Goal: Find specific page/section: Find specific page/section

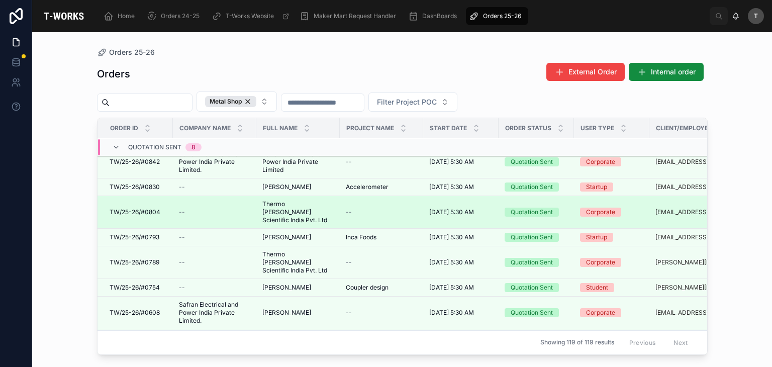
scroll to position [151, 0]
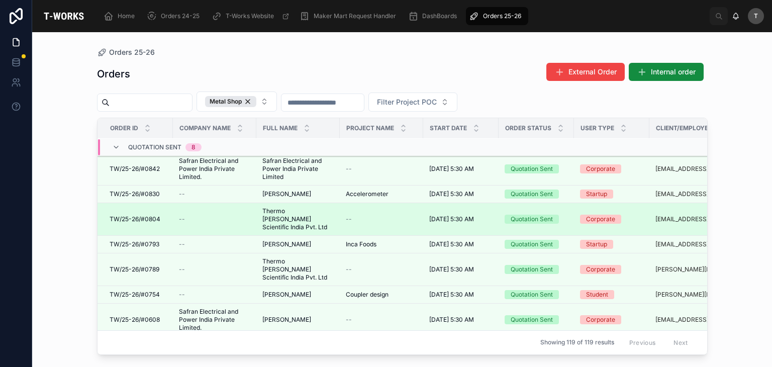
click at [283, 208] on span "Thermo [PERSON_NAME] Scientific India Pvt. Ltd" at bounding box center [297, 219] width 71 height 24
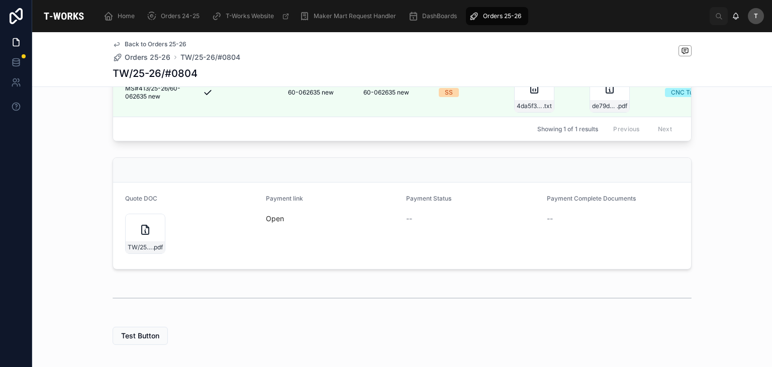
scroll to position [352, 0]
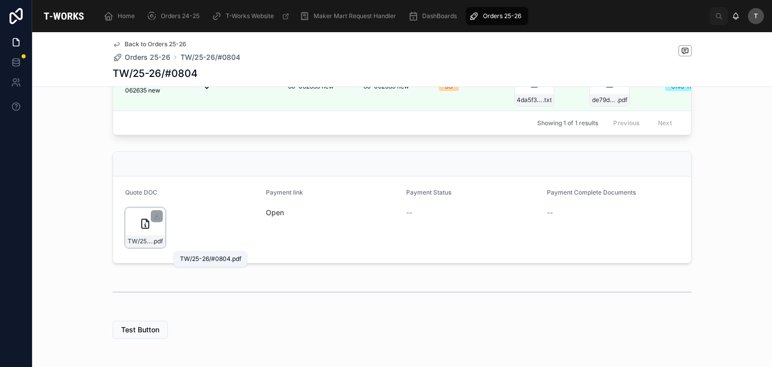
click at [152, 241] on span ".pdf" at bounding box center [157, 241] width 11 height 8
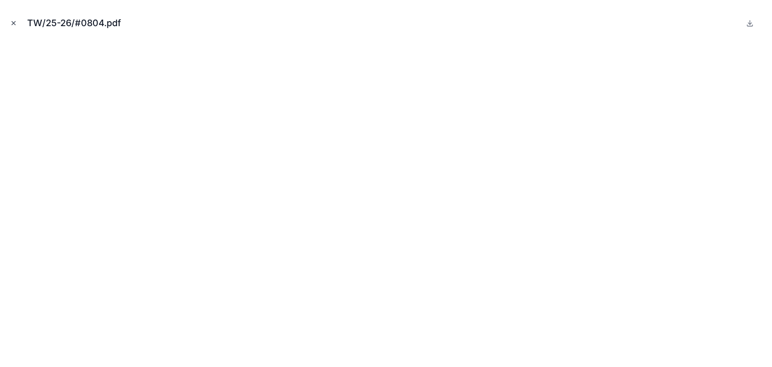
click at [14, 23] on icon "Close modal" at bounding box center [14, 24] width 4 height 4
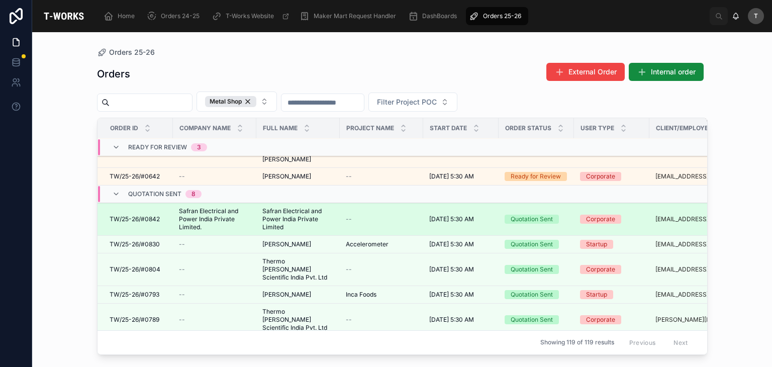
scroll to position [151, 0]
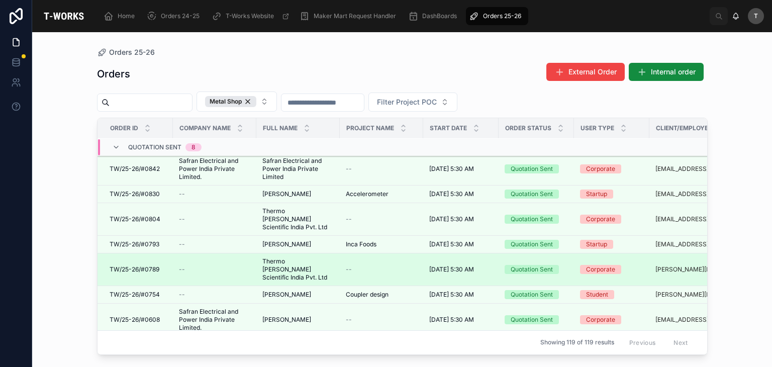
click at [140, 265] on span "TW/25-26/#0789" at bounding box center [135, 269] width 50 height 8
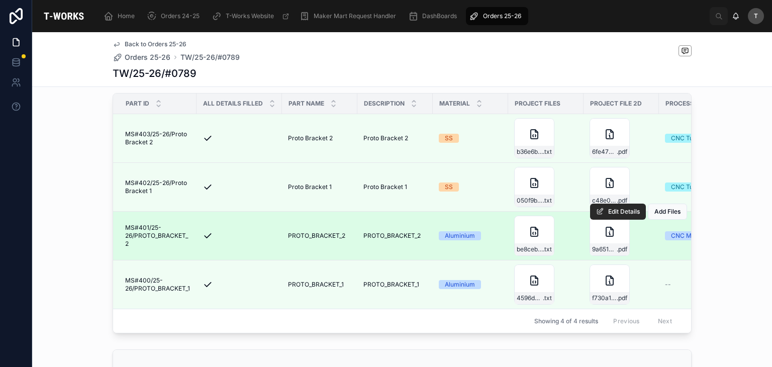
scroll to position [452, 0]
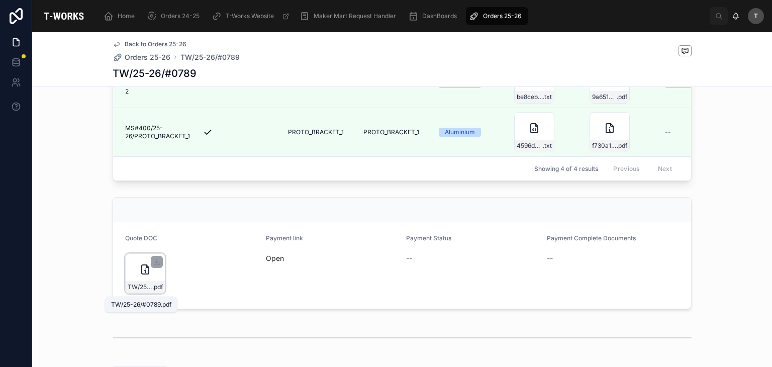
click at [153, 287] on span ".pdf" at bounding box center [157, 287] width 11 height 8
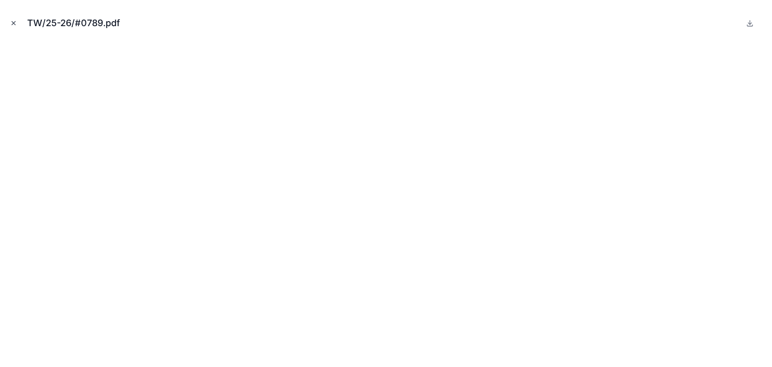
click at [12, 23] on icon "Close modal" at bounding box center [13, 23] width 7 height 7
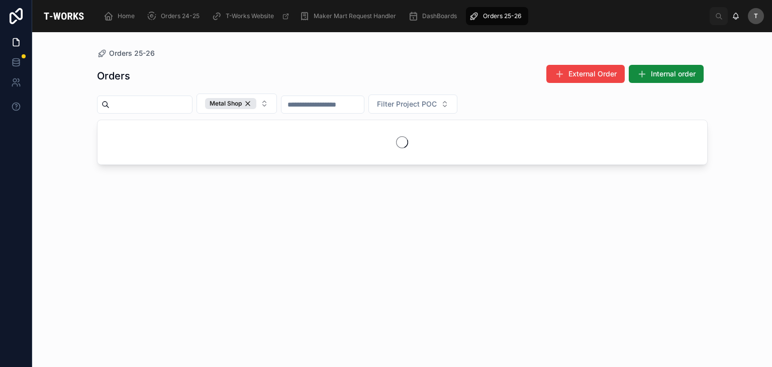
click at [259, 75] on div "Orders External Order Internal order" at bounding box center [402, 75] width 611 height 23
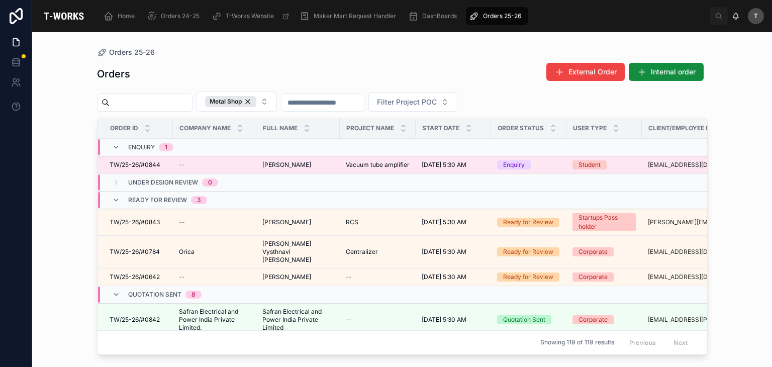
click at [283, 163] on span "[PERSON_NAME]" at bounding box center [286, 165] width 49 height 8
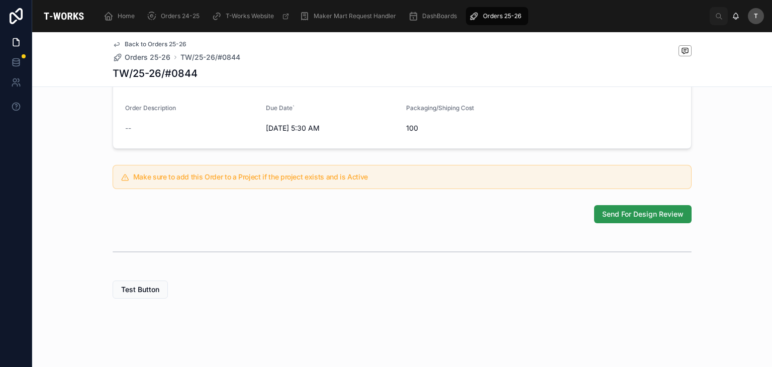
scroll to position [308, 0]
click at [608, 205] on button "Send For Design Review" at bounding box center [642, 214] width 97 height 18
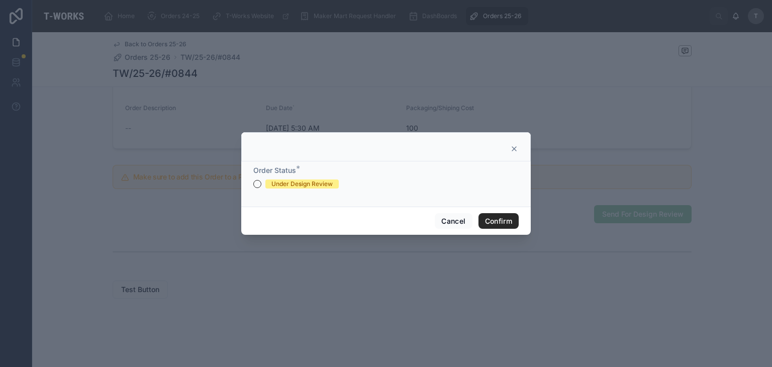
click at [305, 184] on div "Under Design Review" at bounding box center [301, 183] width 61 height 9
click at [261, 184] on button "Under Design Review" at bounding box center [257, 184] width 8 height 8
click at [499, 216] on button "Confirm" at bounding box center [498, 221] width 40 height 16
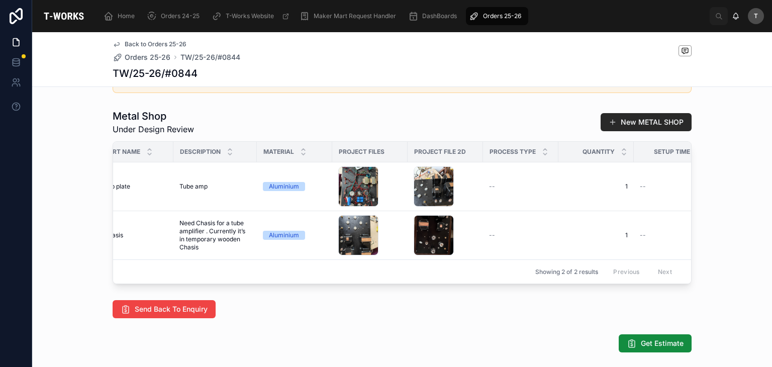
scroll to position [0, 170]
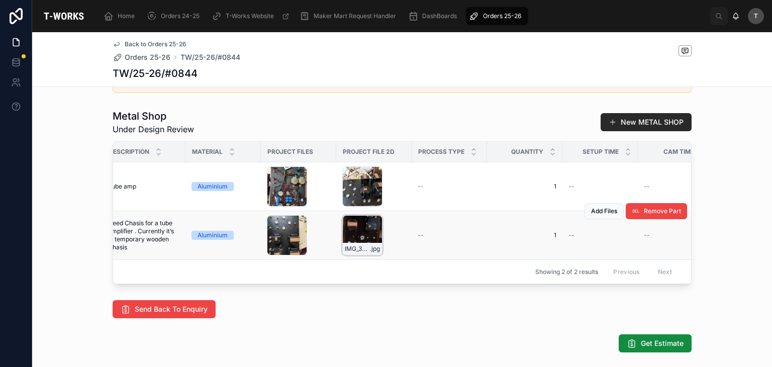
click at [375, 250] on div "IMG_3037 .jpg" at bounding box center [362, 235] width 40 height 40
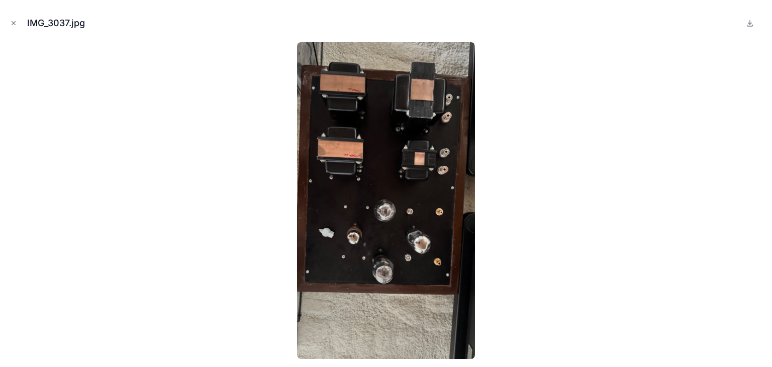
click at [9, 15] on div "IMG_3037.jpg" at bounding box center [386, 23] width 756 height 30
click at [15, 23] on icon "Close modal" at bounding box center [13, 23] width 7 height 7
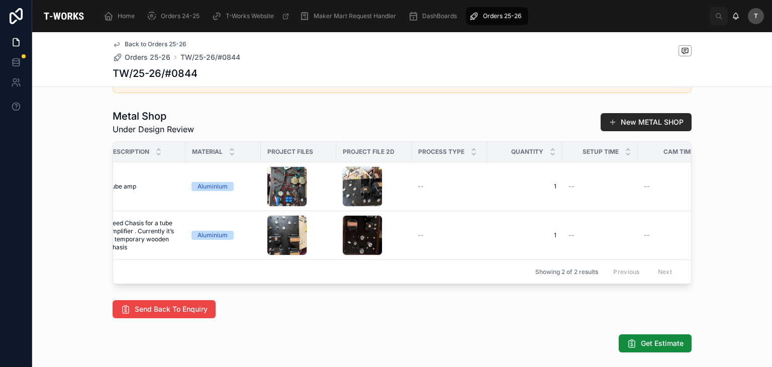
scroll to position [0, 96]
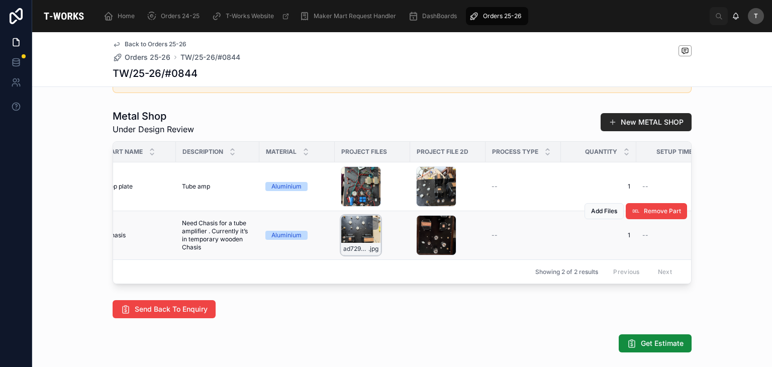
click at [356, 255] on div "ad7296aa-b23a-43e2-9743-6007d487df44 .jpg" at bounding box center [361, 235] width 40 height 40
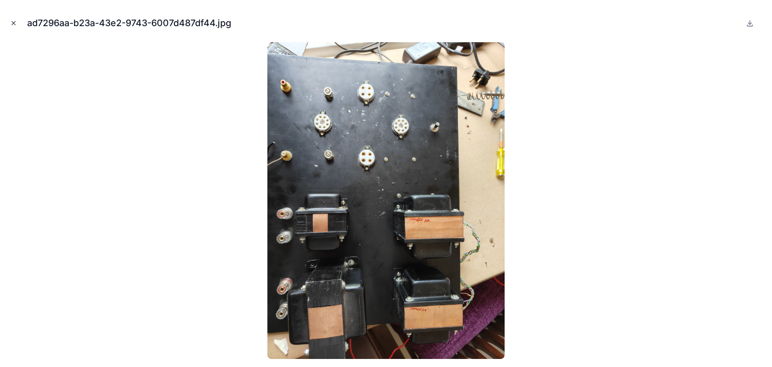
drag, startPoint x: 14, startPoint y: 23, endPoint x: 24, endPoint y: 31, distance: 12.6
click at [14, 24] on icon "Close modal" at bounding box center [14, 24] width 4 height 4
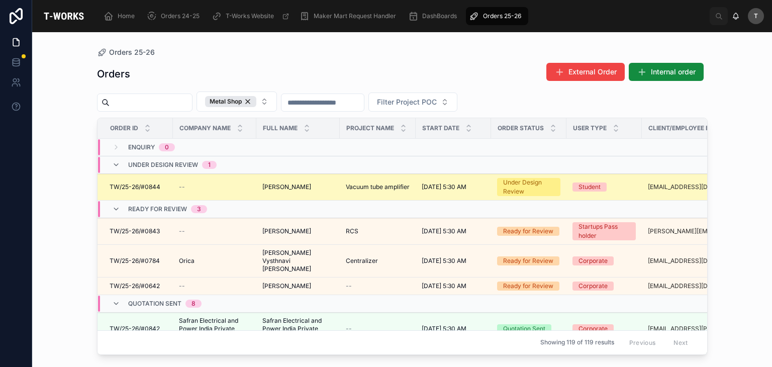
drag, startPoint x: 349, startPoint y: 185, endPoint x: 341, endPoint y: 193, distance: 11.7
click at [341, 193] on td "Vacuum tube amplifier Vacuum tube amplifier" at bounding box center [378, 187] width 76 height 27
click at [354, 184] on span "Vacuum tube amplifier" at bounding box center [378, 187] width 64 height 8
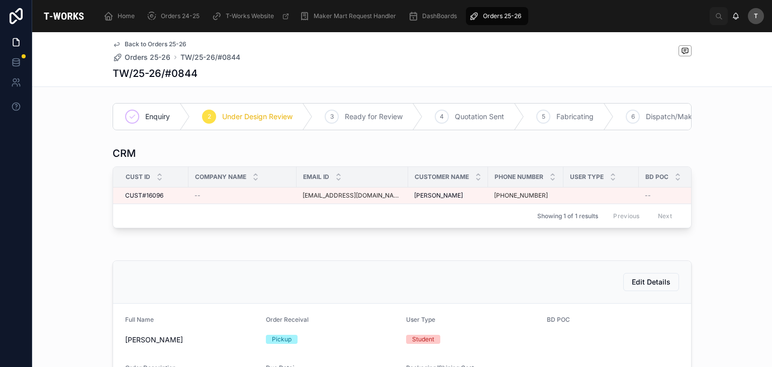
click at [354, 184] on div "Email ID" at bounding box center [352, 176] width 111 height 19
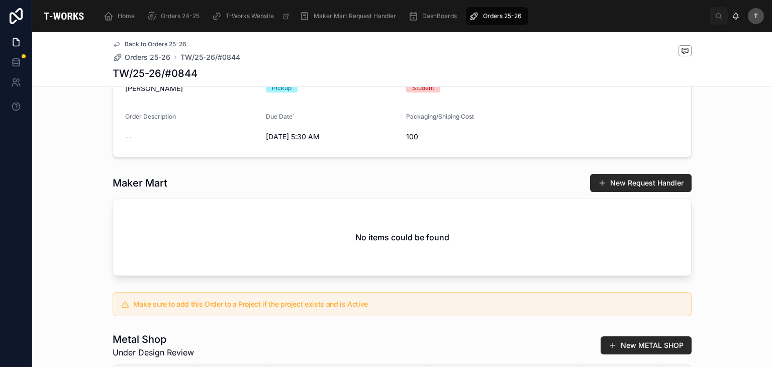
scroll to position [503, 0]
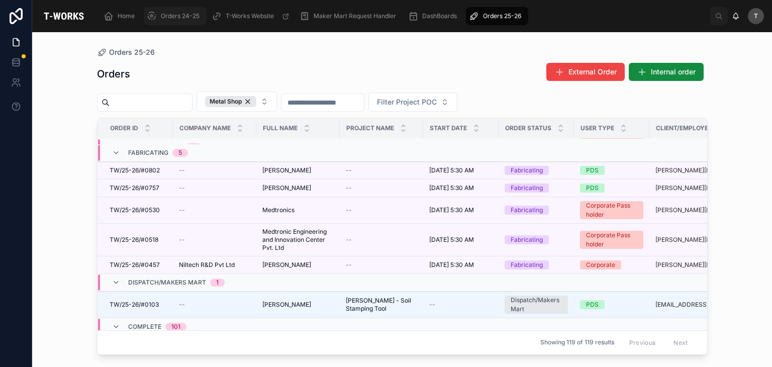
scroll to position [343, 0]
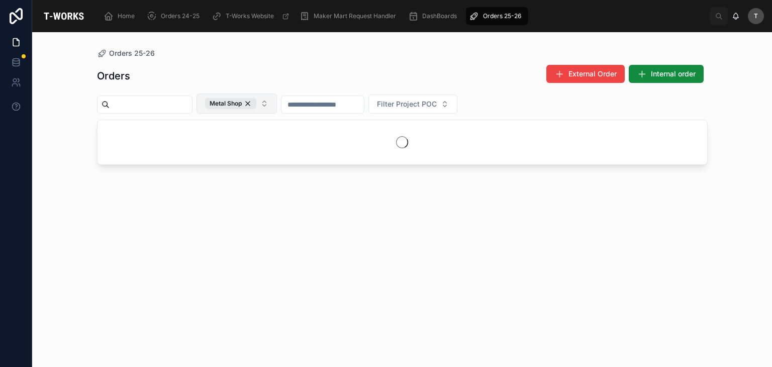
click at [256, 105] on div "Metal Shop" at bounding box center [230, 103] width 51 height 11
click at [259, 104] on span "Filter Capability" at bounding box center [232, 103] width 54 height 10
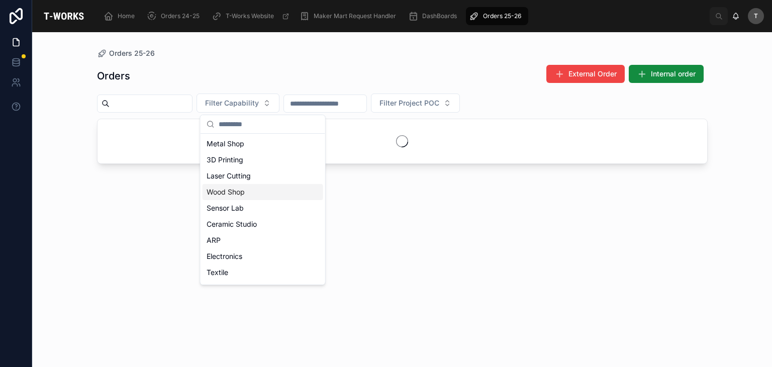
click at [241, 191] on div "Wood Shop" at bounding box center [263, 192] width 121 height 16
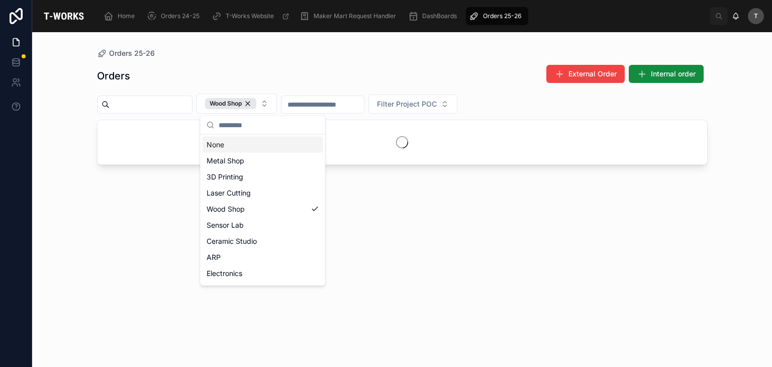
click at [286, 67] on div "Orders External Order Internal order" at bounding box center [402, 75] width 611 height 23
